Goal: Communication & Community: Participate in discussion

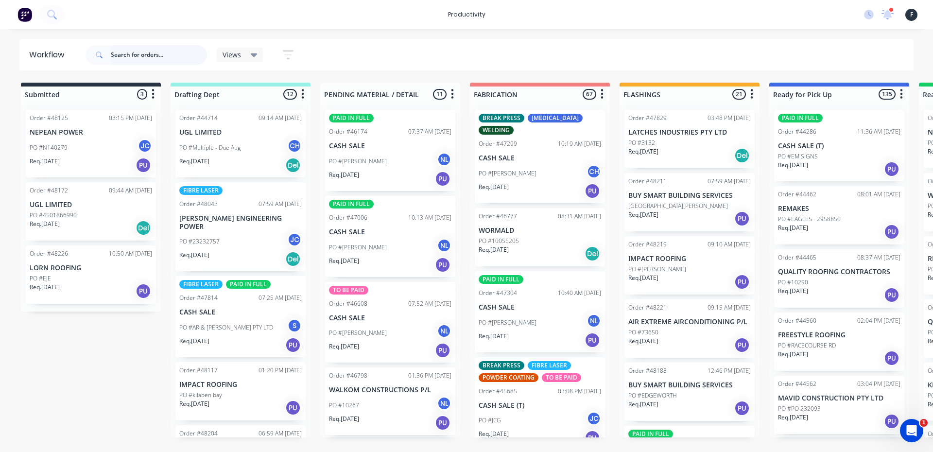
click at [153, 59] on input "text" at bounding box center [159, 54] width 96 height 19
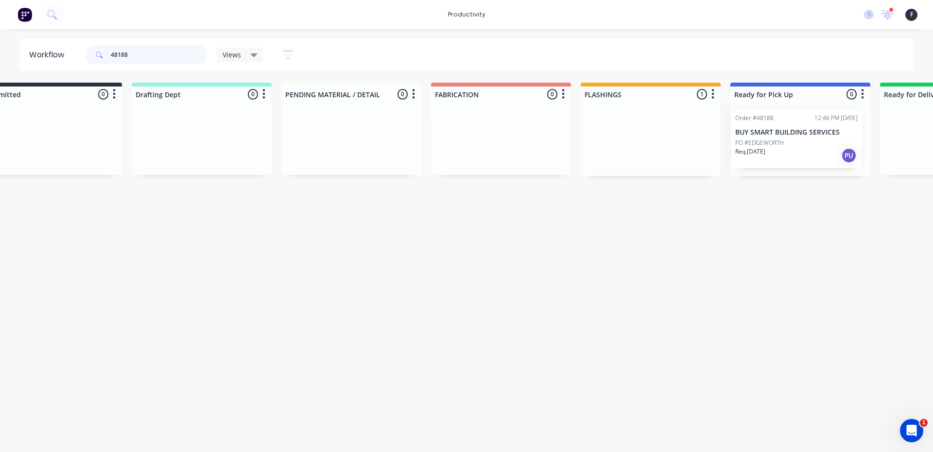
drag, startPoint x: 666, startPoint y: 147, endPoint x: 780, endPoint y: 147, distance: 114.2
click at [780, 147] on div "Submitted 0 Sort By Created date Required date Order number Customer name Most …" at bounding box center [764, 129] width 1620 height 93
type input "48188"
click at [780, 146] on div at bounding box center [792, 139] width 140 height 74
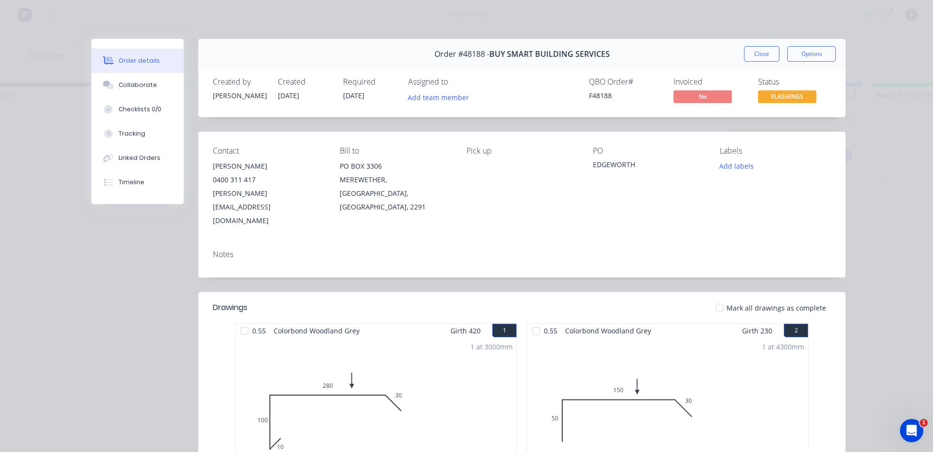
drag, startPoint x: 112, startPoint y: 79, endPoint x: 191, endPoint y: 86, distance: 79.0
click at [113, 79] on button "Collaborate" at bounding box center [137, 85] width 92 height 24
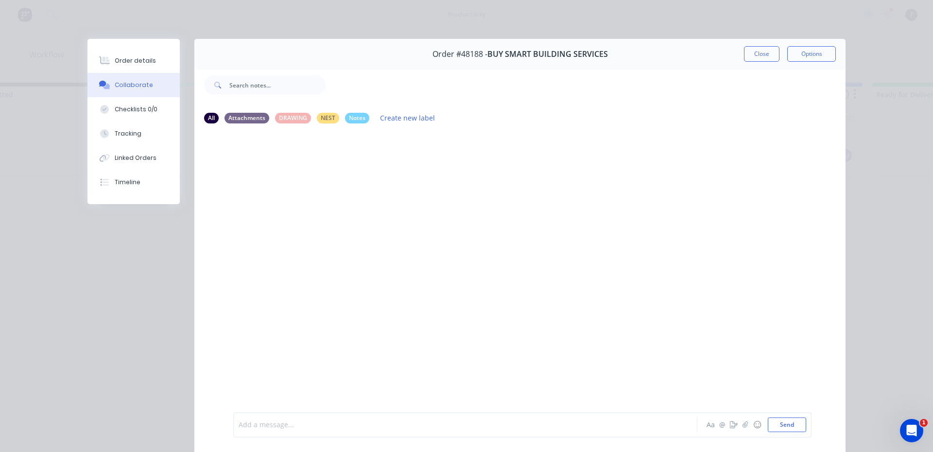
click at [575, 428] on div at bounding box center [451, 425] width 425 height 10
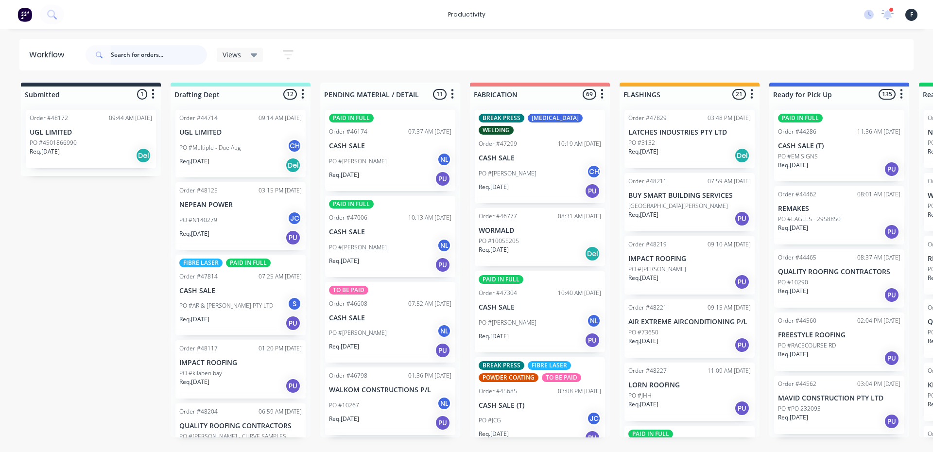
click at [169, 55] on input "text" at bounding box center [159, 54] width 96 height 19
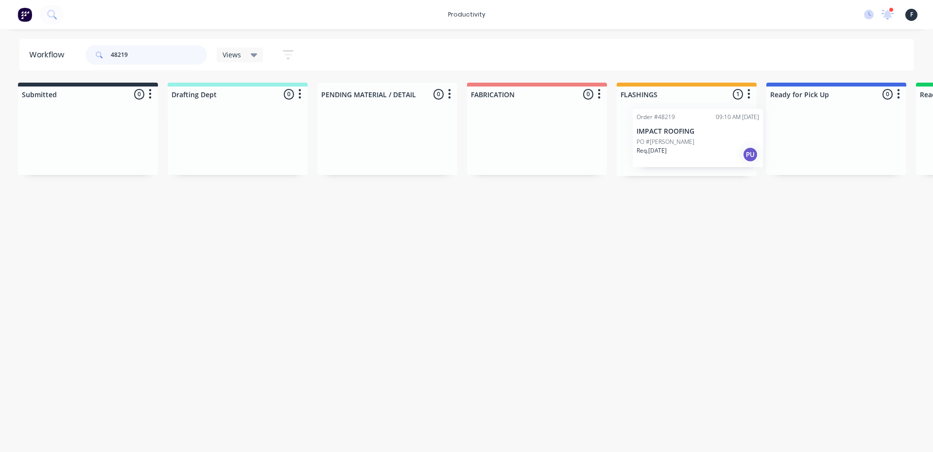
drag, startPoint x: 722, startPoint y: 138, endPoint x: 792, endPoint y: 137, distance: 70.0
click at [791, 137] on div "Submitted 0 Sort By Created date Required date Order number Customer name Most …" at bounding box center [800, 129] width 1620 height 93
type input "48219"
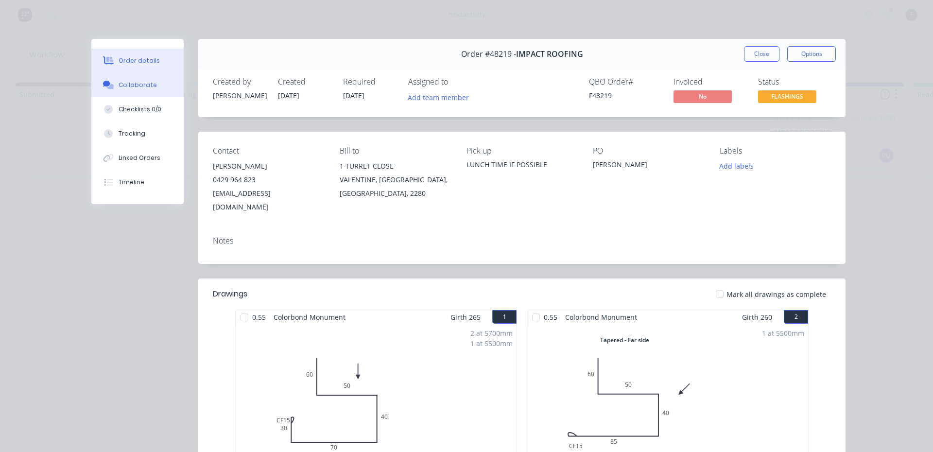
click at [107, 90] on button "Collaborate" at bounding box center [137, 85] width 92 height 24
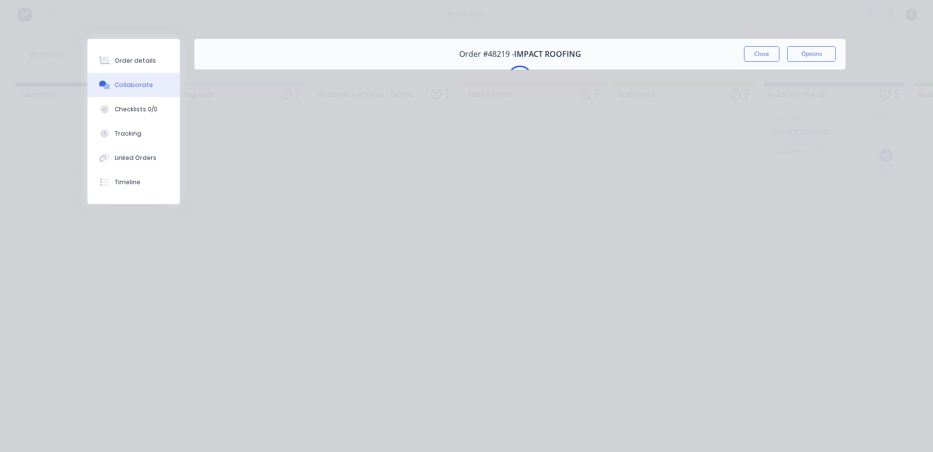
click at [87, 73] on button "Collaborate" at bounding box center [133, 85] width 92 height 24
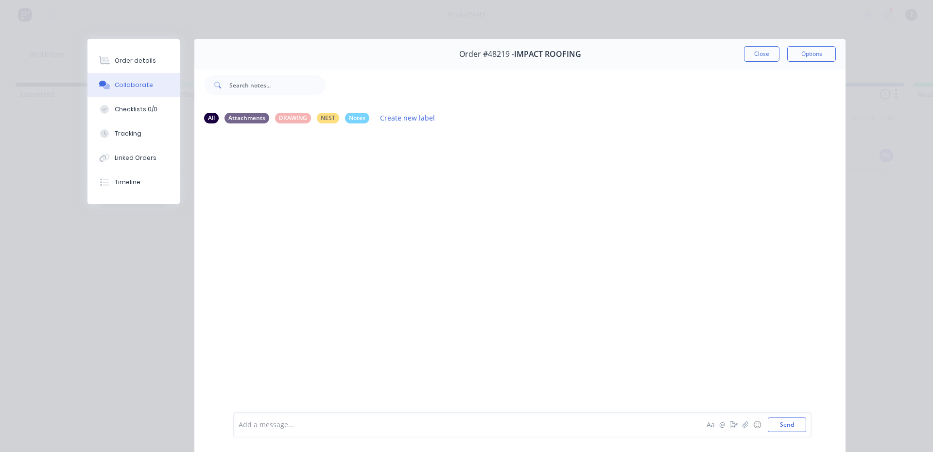
click at [684, 432] on div "Add a message... Aa @ ☺ Send" at bounding box center [522, 424] width 578 height 25
click at [651, 424] on div at bounding box center [451, 425] width 425 height 10
click at [754, 50] on button "Close" at bounding box center [761, 54] width 35 height 16
